Goal: Information Seeking & Learning: Learn about a topic

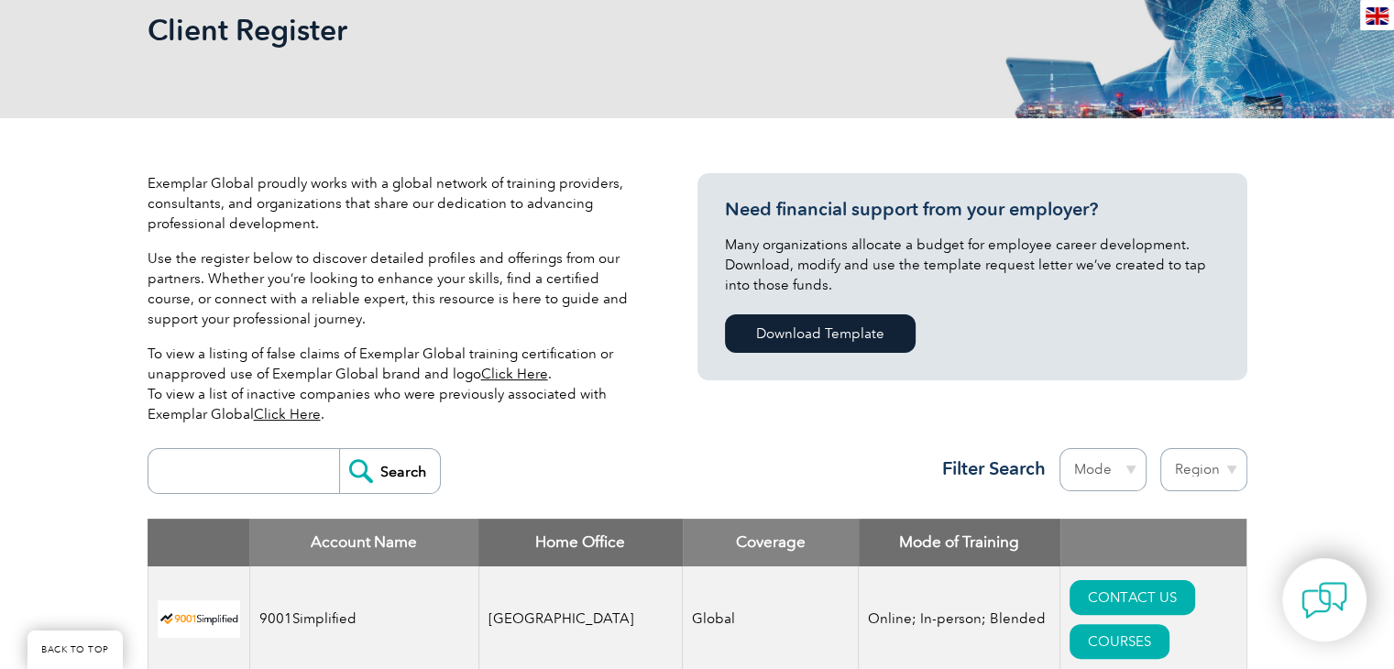
scroll to position [458, 0]
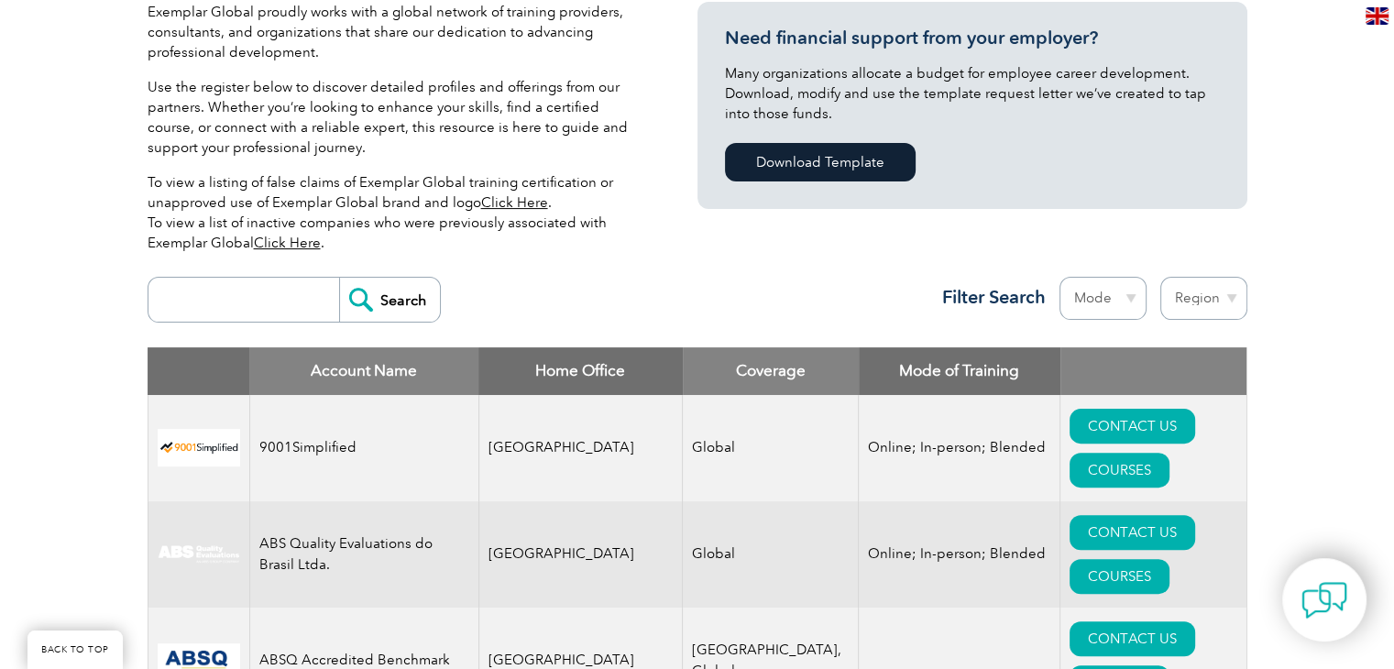
click at [198, 293] on input "search" at bounding box center [248, 300] width 181 height 44
type input "bluestar"
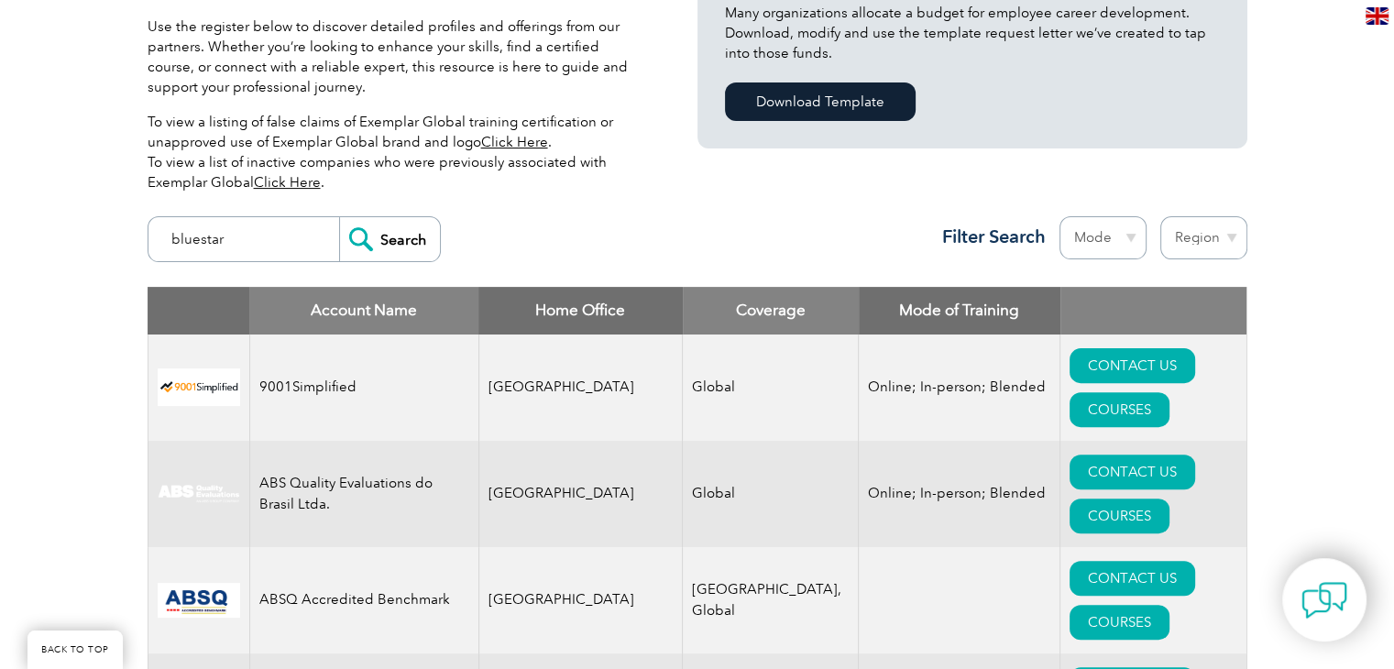
scroll to position [550, 0]
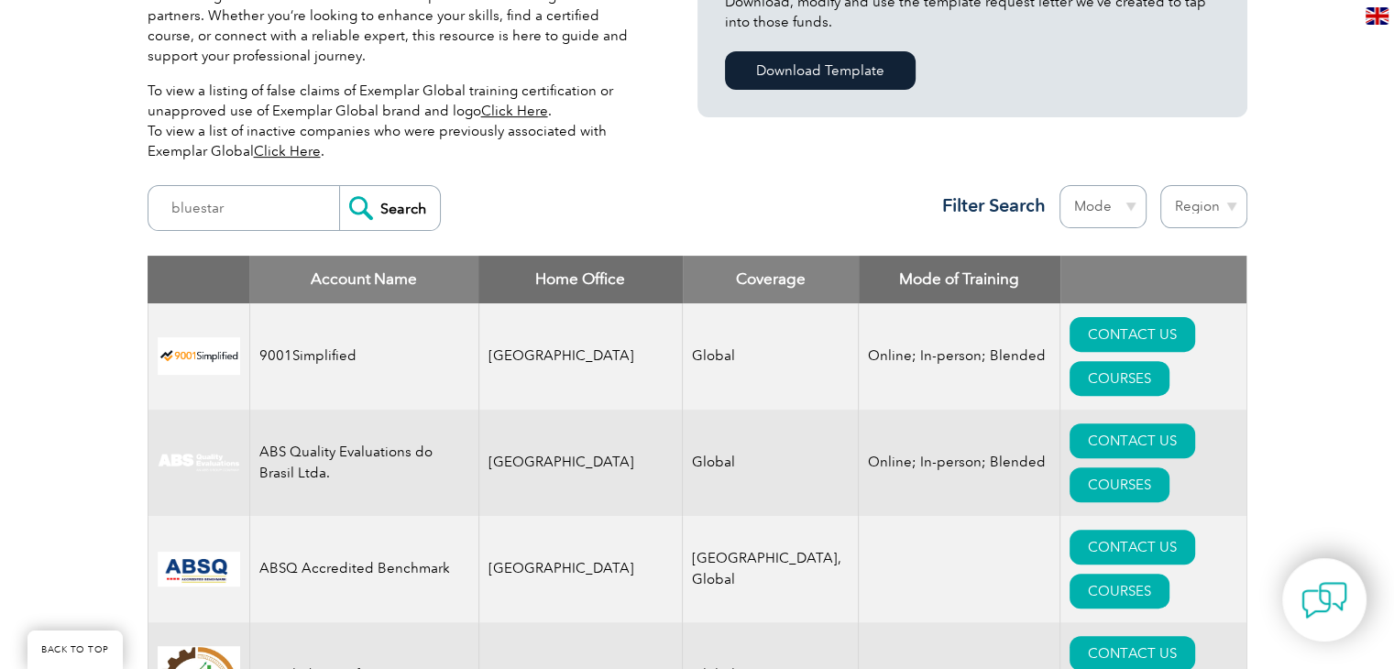
drag, startPoint x: 345, startPoint y: 175, endPoint x: 345, endPoint y: 194, distance: 19.2
click at [345, 176] on div "bluestar Search Region Australia Bahrain Bangladesh Brazil Canada Colombia Domi…" at bounding box center [698, 216] width 1100 height 80
click at [345, 213] on input "Search" at bounding box center [389, 208] width 101 height 44
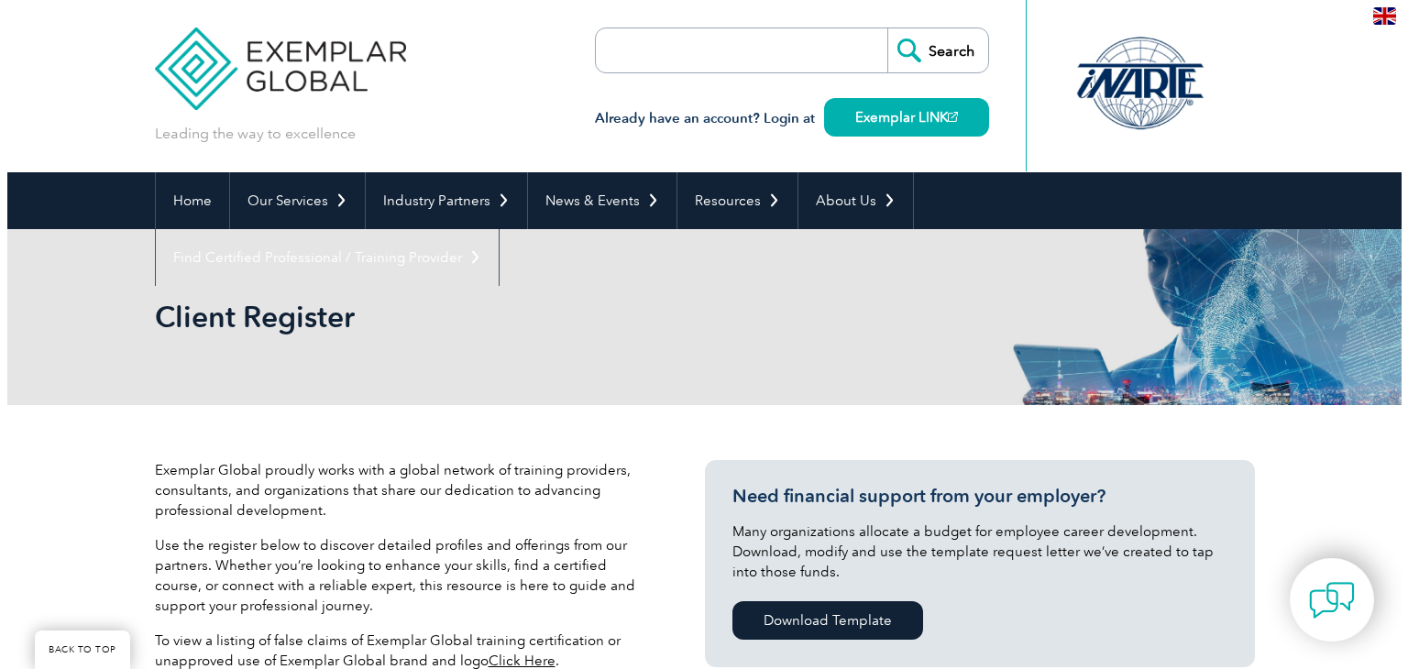
scroll to position [641, 0]
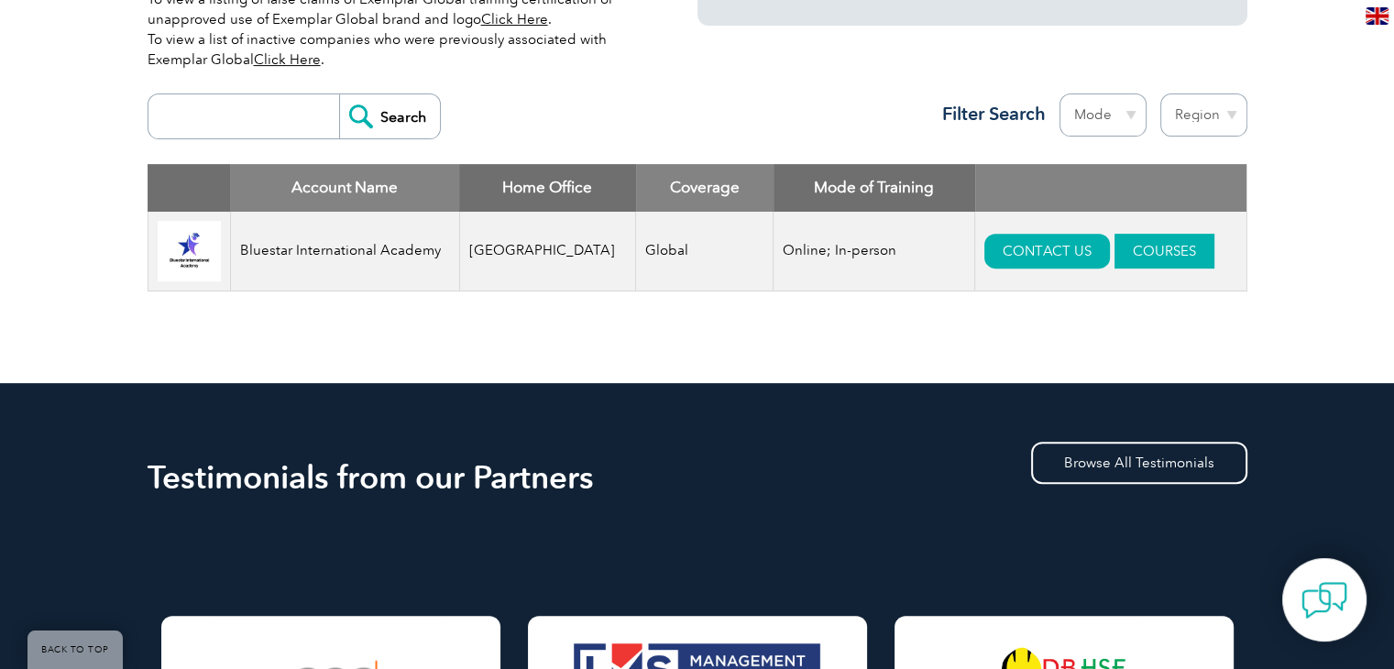
click at [1137, 254] on link "COURSES" at bounding box center [1164, 251] width 100 height 35
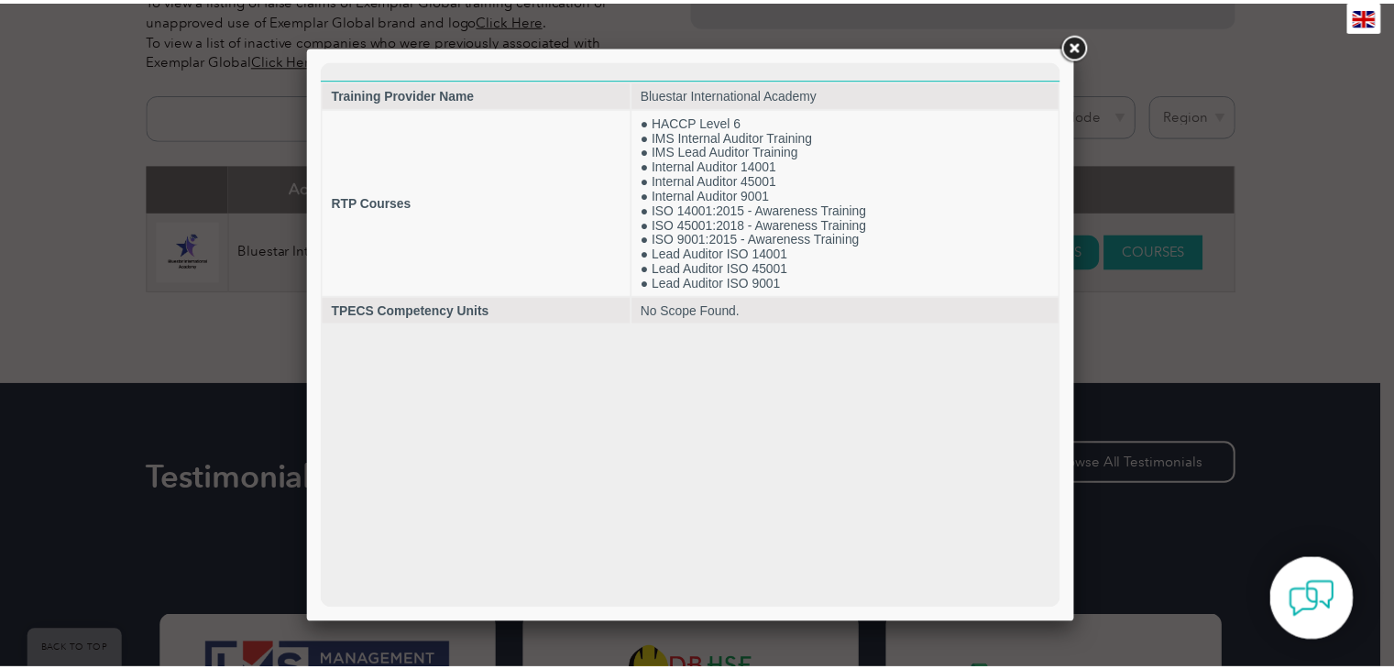
scroll to position [0, 0]
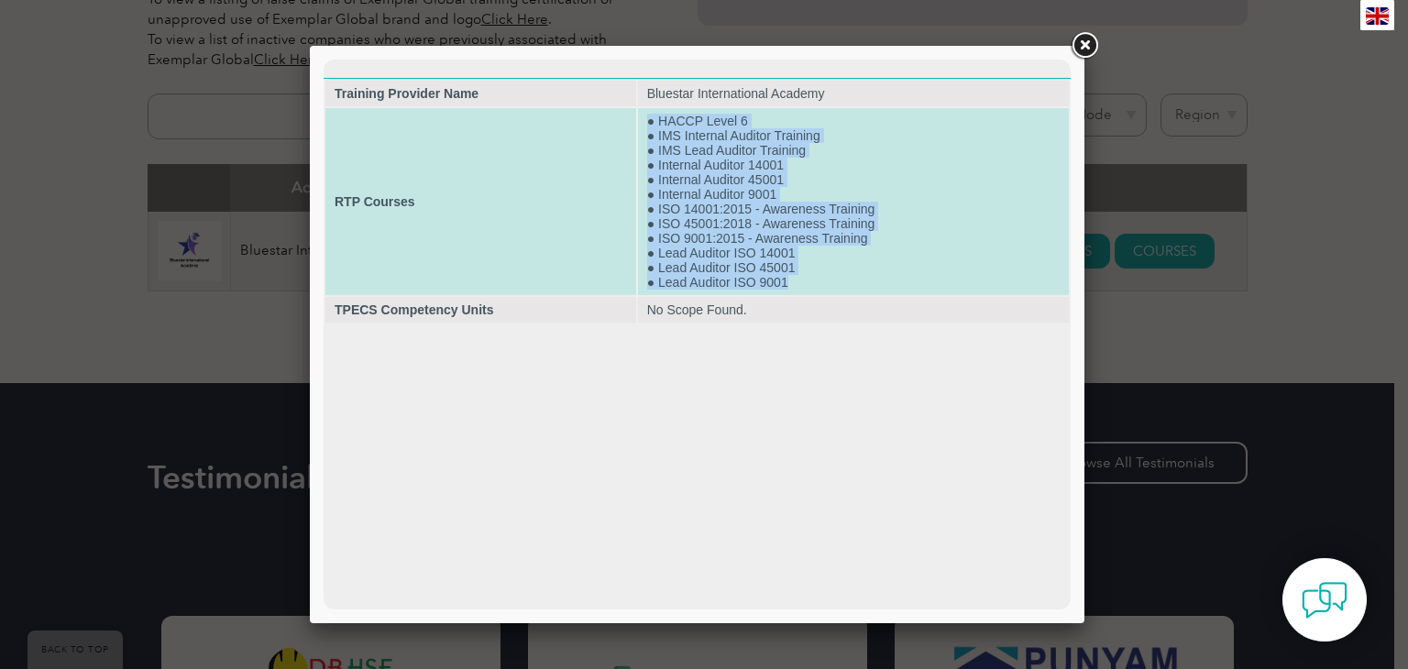
drag, startPoint x: 638, startPoint y: 117, endPoint x: 813, endPoint y: 290, distance: 245.6
click at [813, 290] on td "● HACCP Level 6 ● IMS Internal Auditor Training ● IMS Lead Auditor Training ● I…" at bounding box center [853, 201] width 431 height 187
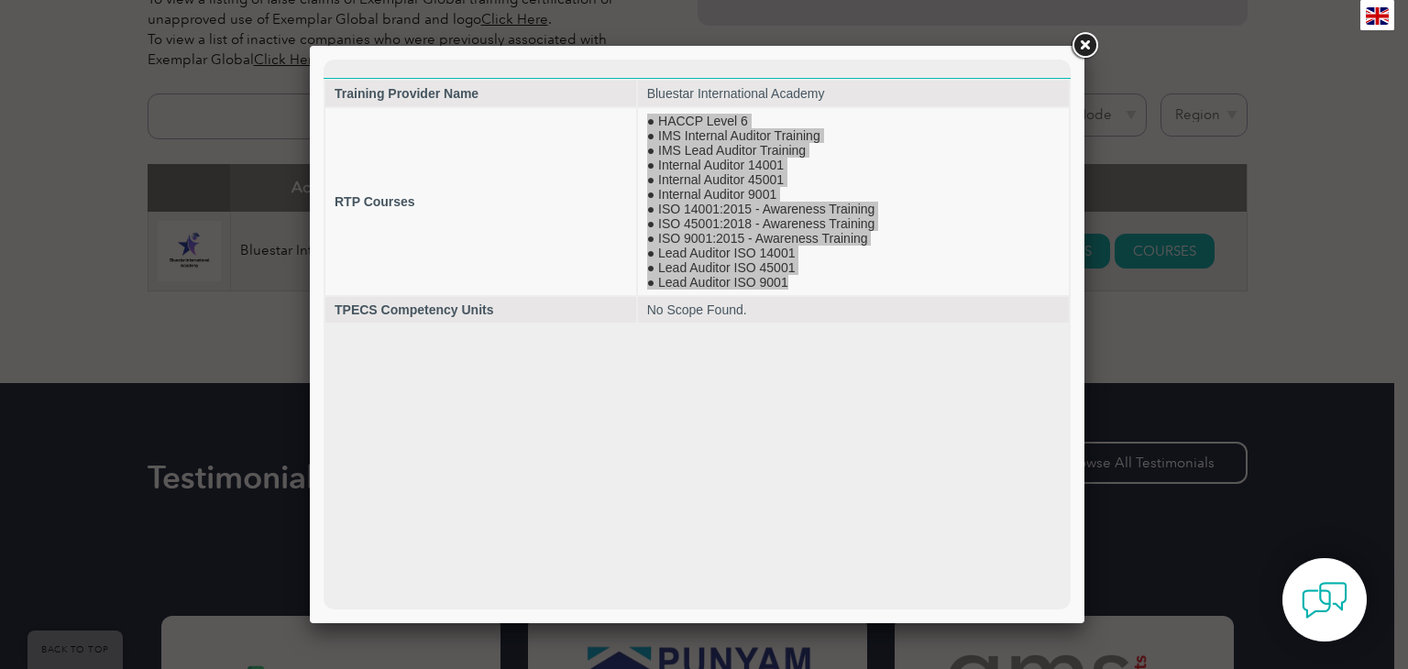
click at [1084, 41] on link at bounding box center [1084, 45] width 33 height 33
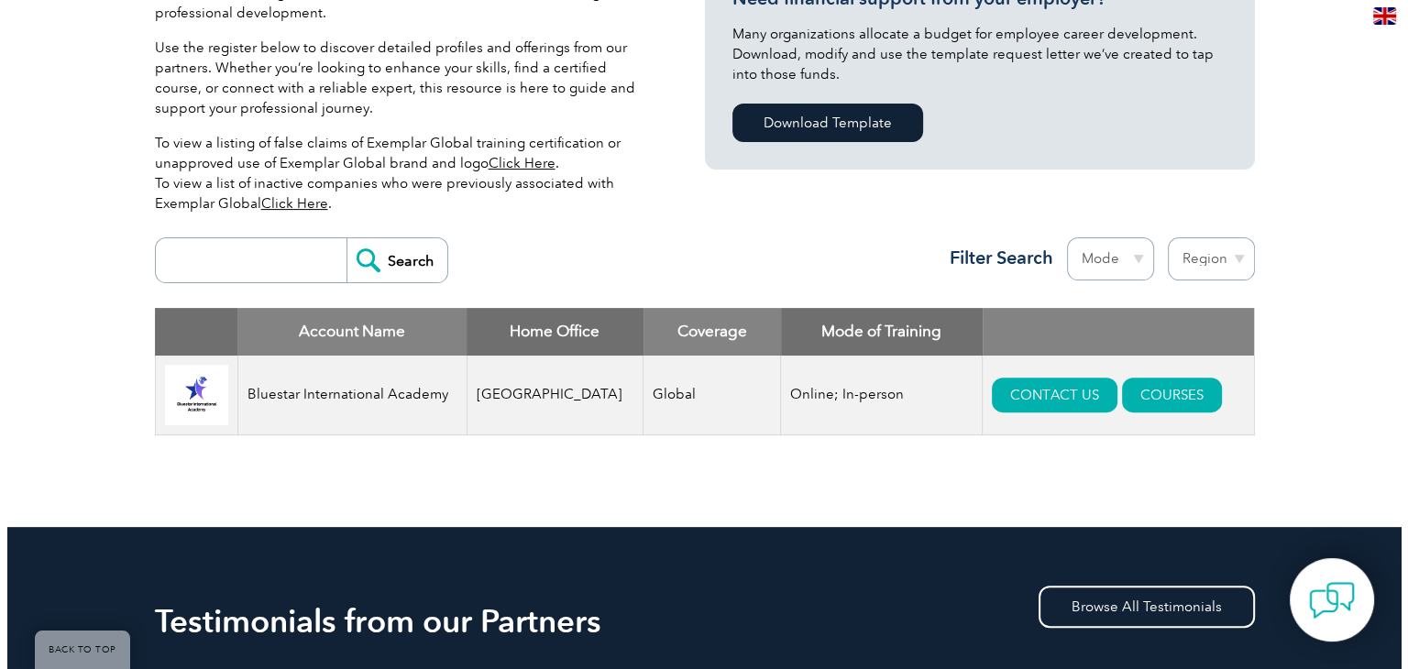
scroll to position [550, 0]
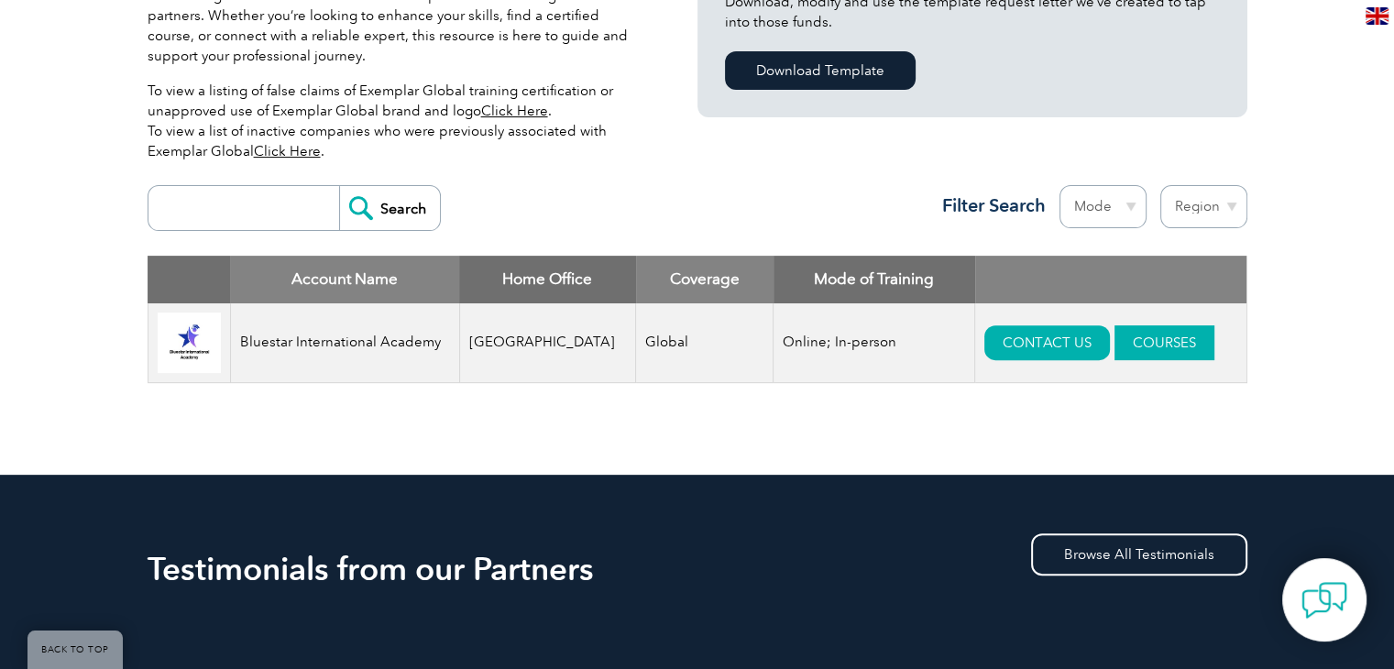
click at [1114, 338] on link "COURSES" at bounding box center [1164, 342] width 100 height 35
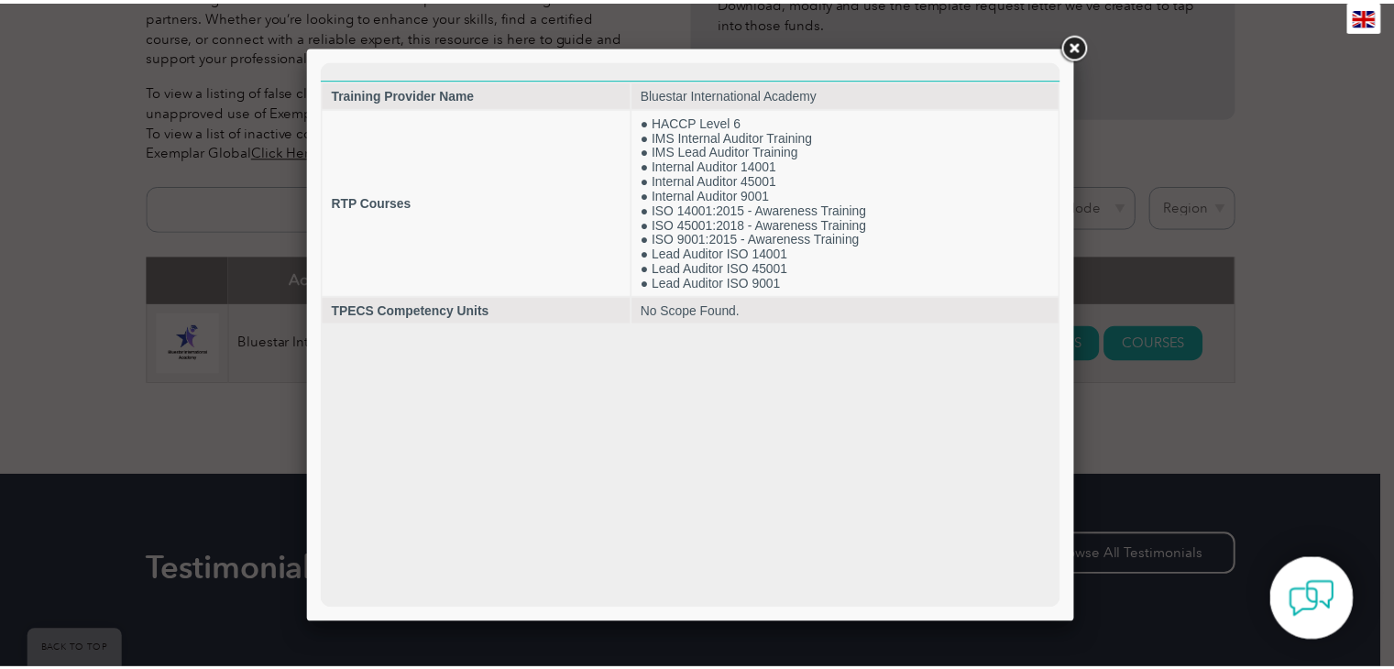
scroll to position [0, 0]
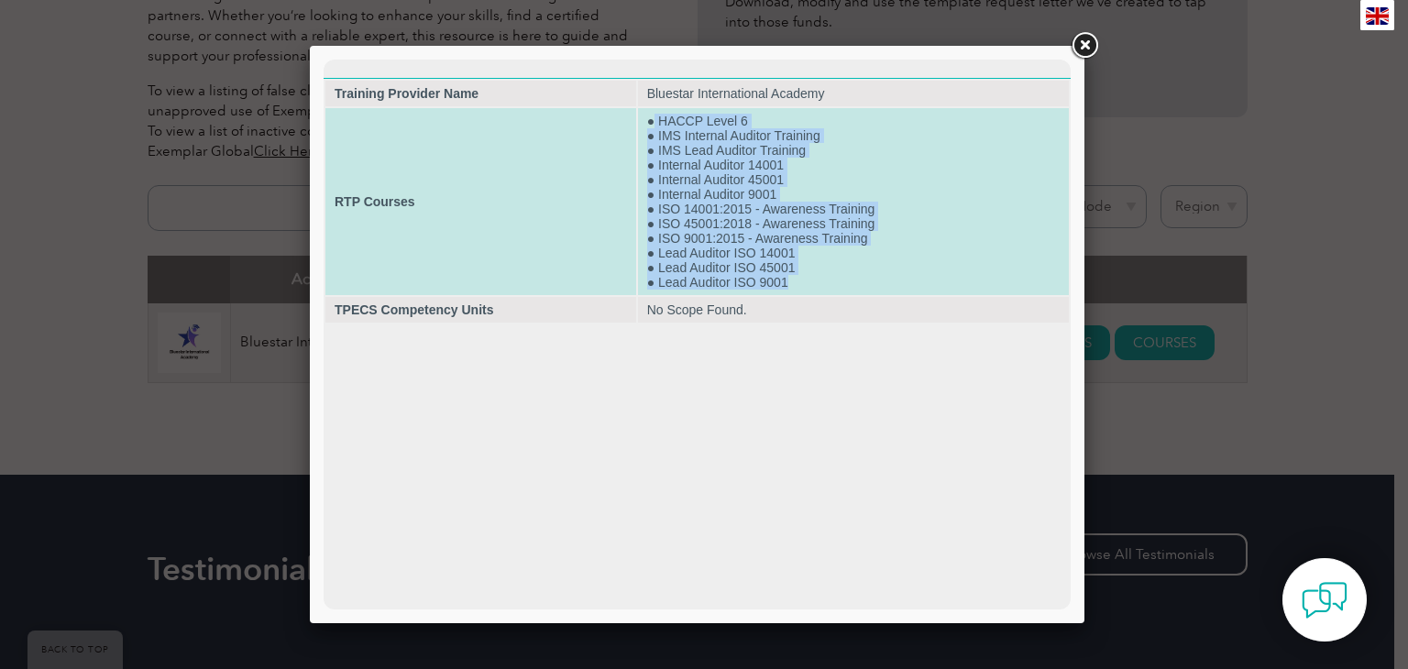
drag, startPoint x: 654, startPoint y: 114, endPoint x: 799, endPoint y: 290, distance: 228.6
click at [799, 290] on td "● HACCP Level 6 ● IMS Internal Auditor Training ● IMS Lead Auditor Training ● I…" at bounding box center [853, 201] width 431 height 187
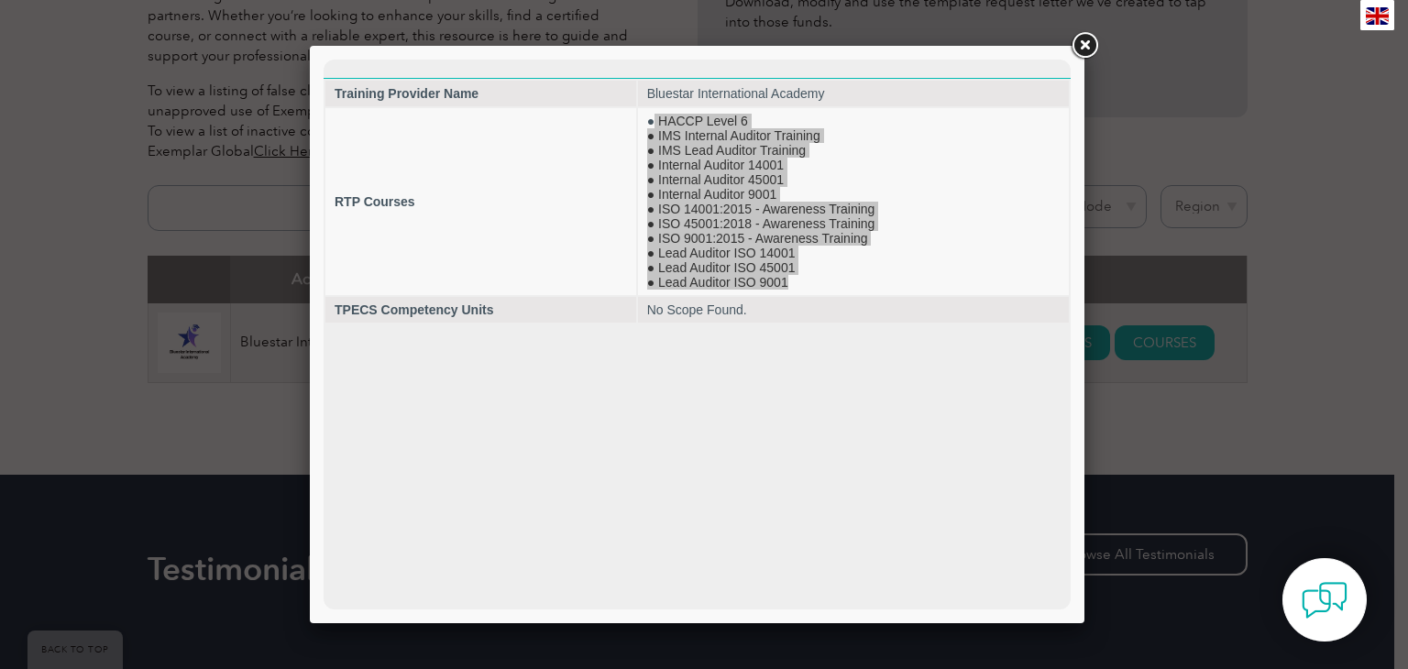
click at [1077, 45] on link at bounding box center [1084, 45] width 33 height 33
